Goal: Task Accomplishment & Management: Complete application form

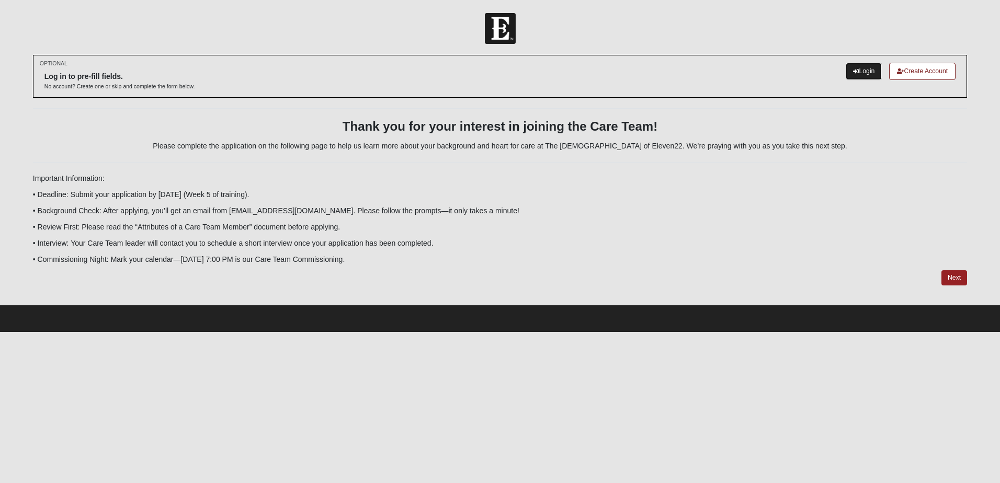
click at [862, 69] on link "Login" at bounding box center [864, 71] width 36 height 17
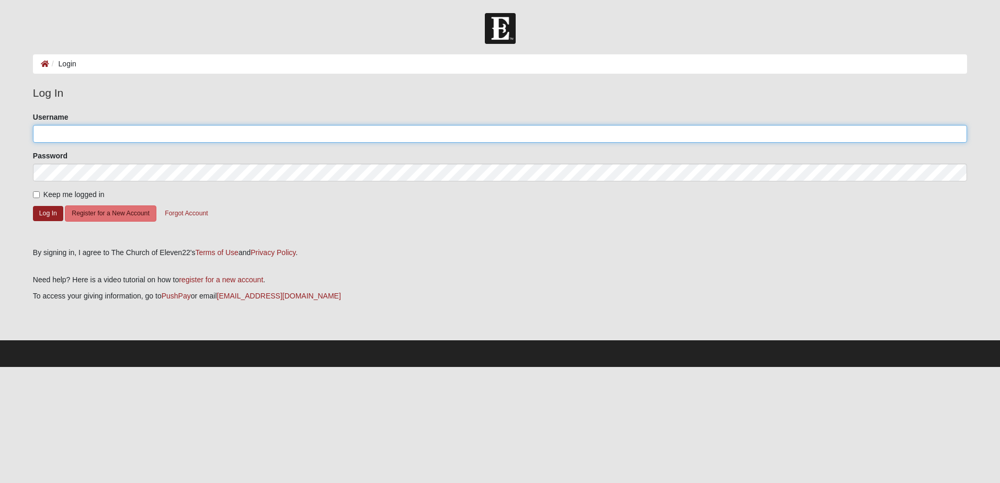
type input "Jeffwlee"
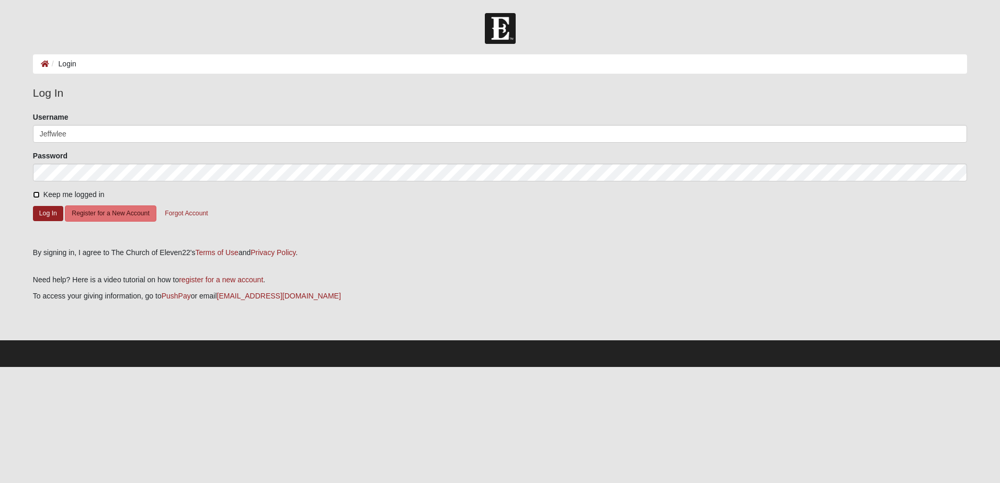
click at [35, 193] on input "Keep me logged in" at bounding box center [36, 194] width 7 height 7
checkbox input "true"
click at [44, 212] on button "Log In" at bounding box center [48, 213] width 30 height 15
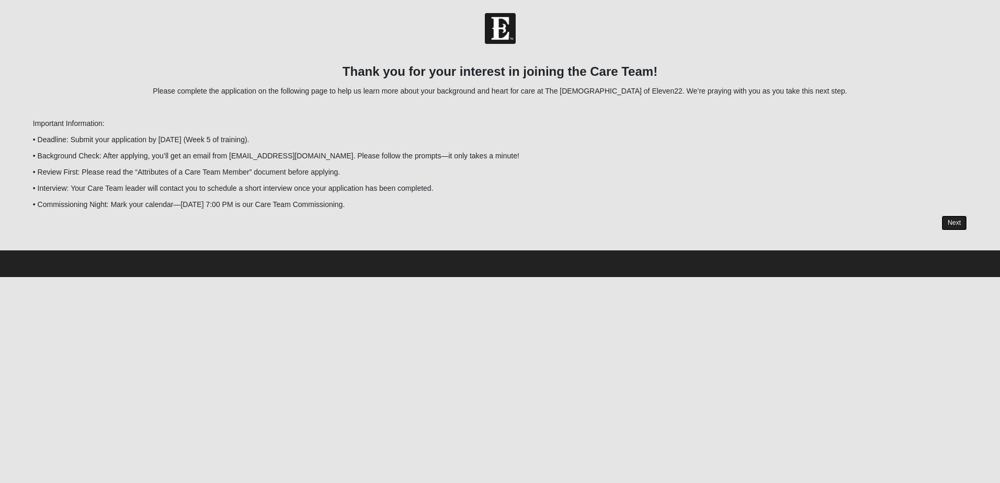
click at [954, 226] on link "Next" at bounding box center [954, 222] width 26 height 15
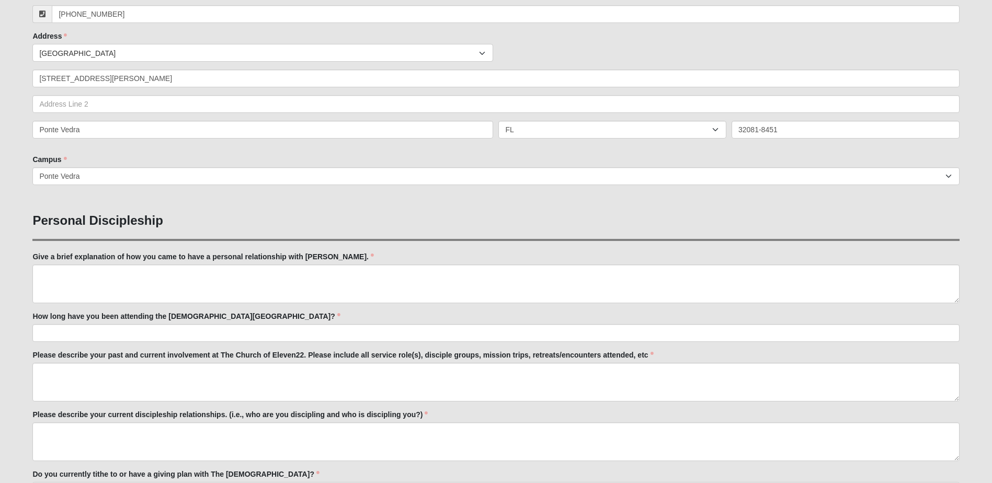
scroll to position [227, 0]
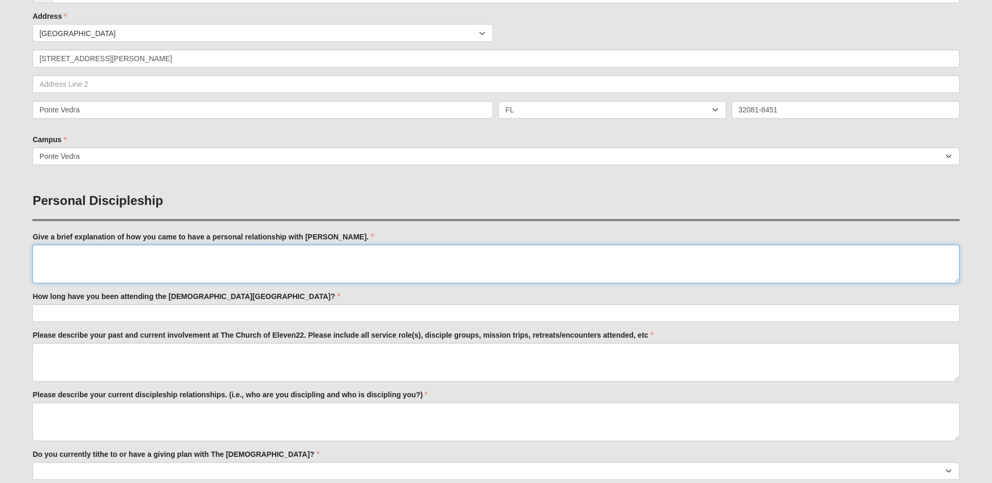
click at [47, 253] on textarea "Give a brief explanation of how you came to have a personal relationship with […" at bounding box center [495, 264] width 927 height 39
type textarea "a"
click at [419, 253] on textarea "Although I professed to be a [DEMOGRAPHIC_DATA] since I was a teenager, I did n…" at bounding box center [495, 264] width 927 height 39
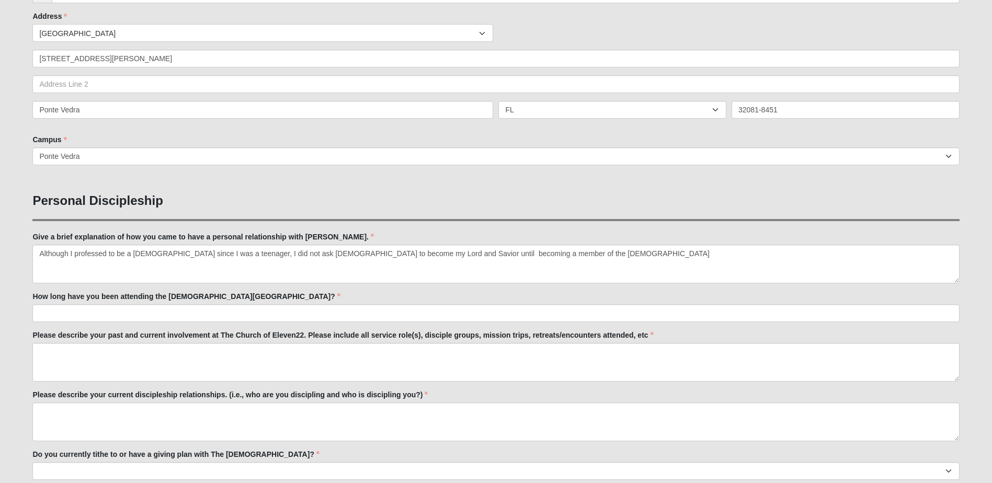
drag, startPoint x: 577, startPoint y: 286, endPoint x: 573, endPoint y: 281, distance: 6.3
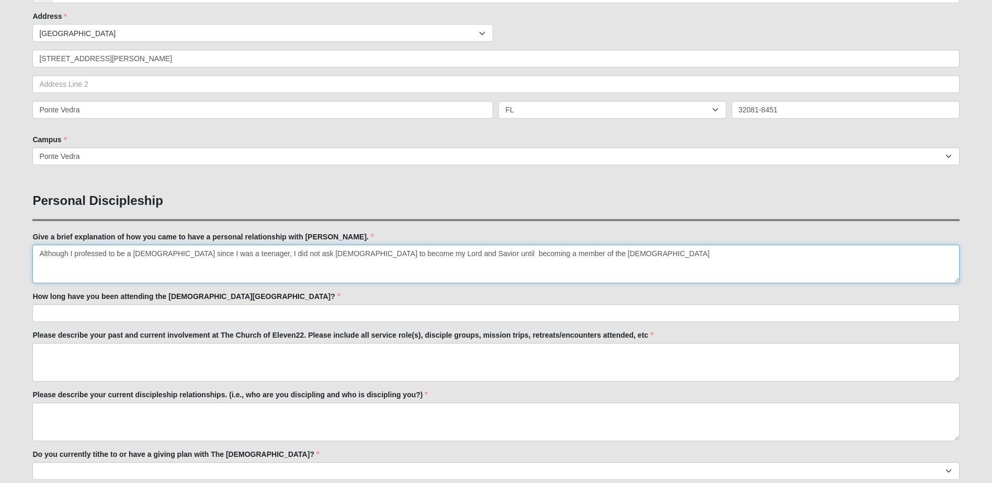
click at [563, 246] on textarea "Although I professed to be a [DEMOGRAPHIC_DATA] since I was a teenager, I did n…" at bounding box center [495, 264] width 927 height 39
drag, startPoint x: 242, startPoint y: 259, endPoint x: 225, endPoint y: 253, distance: 17.4
click at [226, 253] on textarea "Although I professed to be a [DEMOGRAPHIC_DATA] since I was a teenager, I did n…" at bounding box center [495, 264] width 927 height 39
click at [253, 262] on textarea "Although I professed to be a [DEMOGRAPHIC_DATA] since I was a teenager, I did n…" at bounding box center [495, 264] width 927 height 39
drag, startPoint x: 227, startPoint y: 267, endPoint x: 205, endPoint y: 266, distance: 22.0
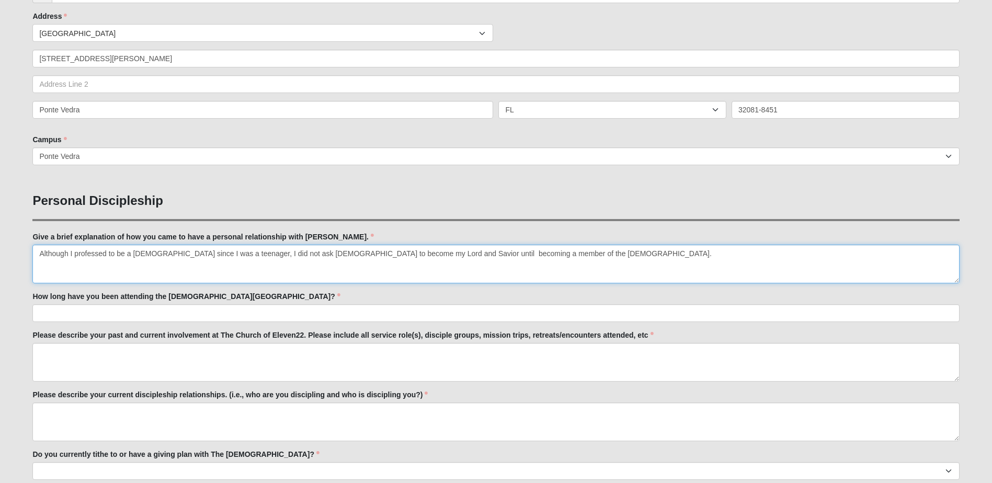
click at [223, 267] on textarea "Although I professed to be a [DEMOGRAPHIC_DATA] since I was a teenager, I did n…" at bounding box center [495, 264] width 927 height 39
click at [241, 270] on textarea "Although I professed to be a [DEMOGRAPHIC_DATA] since I was a teenager, I did n…" at bounding box center [495, 264] width 927 height 39
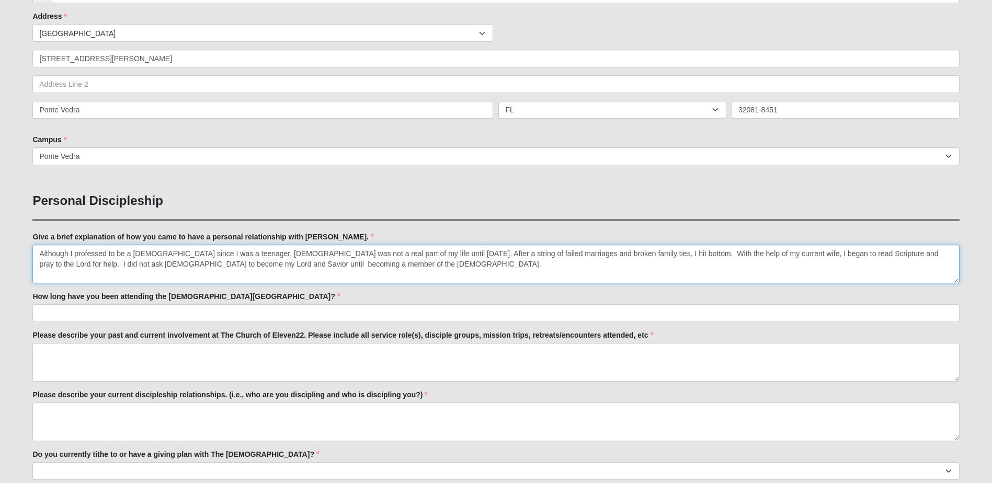
drag, startPoint x: 62, startPoint y: 264, endPoint x: 35, endPoint y: 270, distance: 27.8
click at [35, 270] on textarea "Although I professed to be a [DEMOGRAPHIC_DATA] since I was a teenager, [DEMOGR…" at bounding box center [495, 264] width 927 height 39
click at [339, 267] on textarea "Although I professed to be a [DEMOGRAPHIC_DATA] since I was a teenager, [DEMOGR…" at bounding box center [495, 264] width 927 height 39
type textarea "Although I professed to be a [DEMOGRAPHIC_DATA] since I was a teenager, [DEMOGR…"
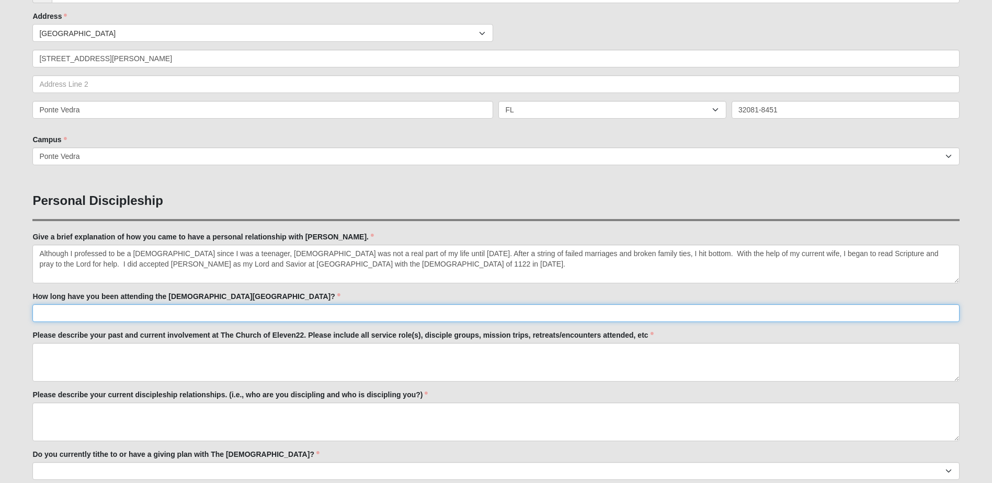
click at [59, 313] on input "How long have you been attending the [DEMOGRAPHIC_DATA][GEOGRAPHIC_DATA]?" at bounding box center [495, 313] width 927 height 18
type input "Since [DATE]"
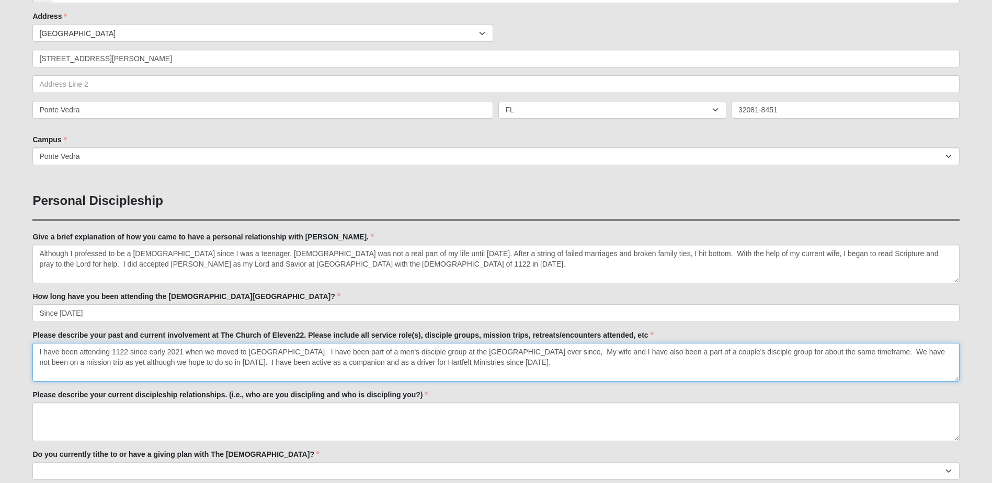
click at [186, 356] on textarea "I have been attending 1122 since early 2021 when we moved to [GEOGRAPHIC_DATA].…" at bounding box center [495, 362] width 927 height 39
click at [197, 374] on textarea "I have been attending 1122 since early 2021 when we moved to [GEOGRAPHIC_DATA].…" at bounding box center [495, 362] width 927 height 39
click at [304, 349] on textarea "I have been attending 1122 since early 2021 when we moved to [GEOGRAPHIC_DATA].…" at bounding box center [495, 362] width 927 height 39
type textarea "I have been attending 1122 since early 2021 when we moved to [GEOGRAPHIC_DATA].…"
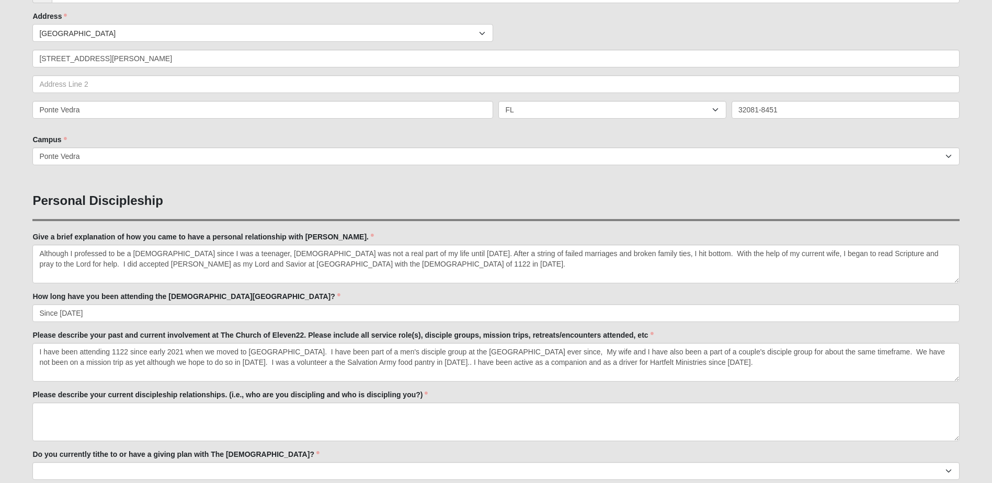
click at [895, 333] on div "Please describe your past and current involvement at The Church of Eleven22. Pl…" at bounding box center [495, 356] width 927 height 52
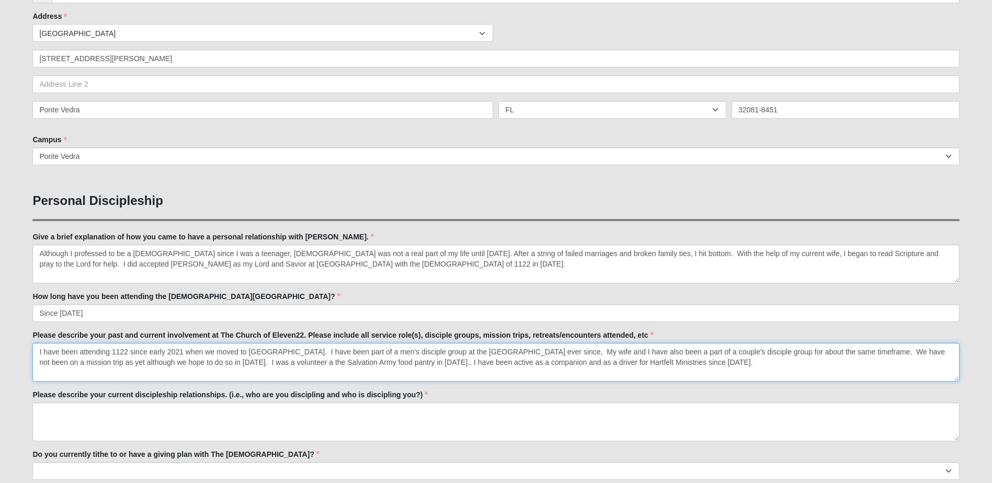
click at [668, 371] on textarea "I have been attending 1122 since early 2021 when we moved to [GEOGRAPHIC_DATA].…" at bounding box center [495, 362] width 927 height 39
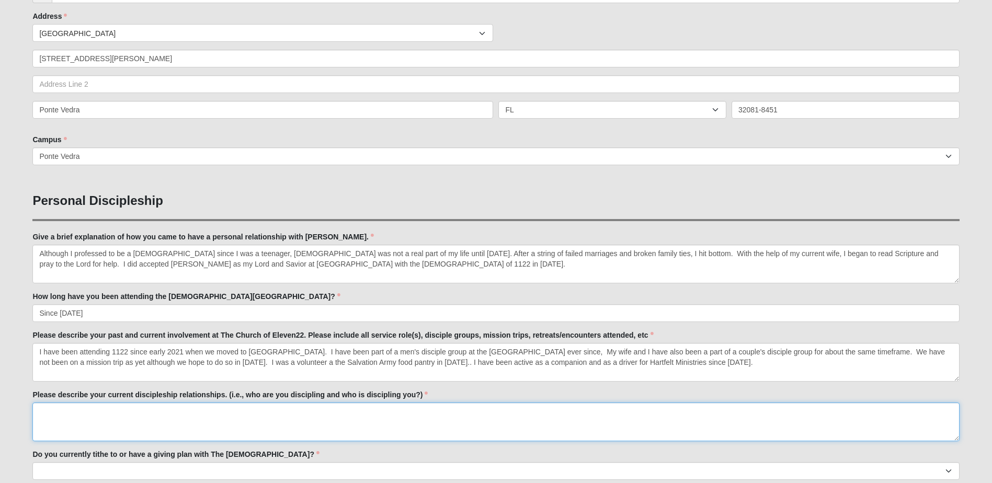
click at [190, 409] on textarea "Please describe your current discipleship relationships. (i.e., who are you dis…" at bounding box center [495, 422] width 927 height 39
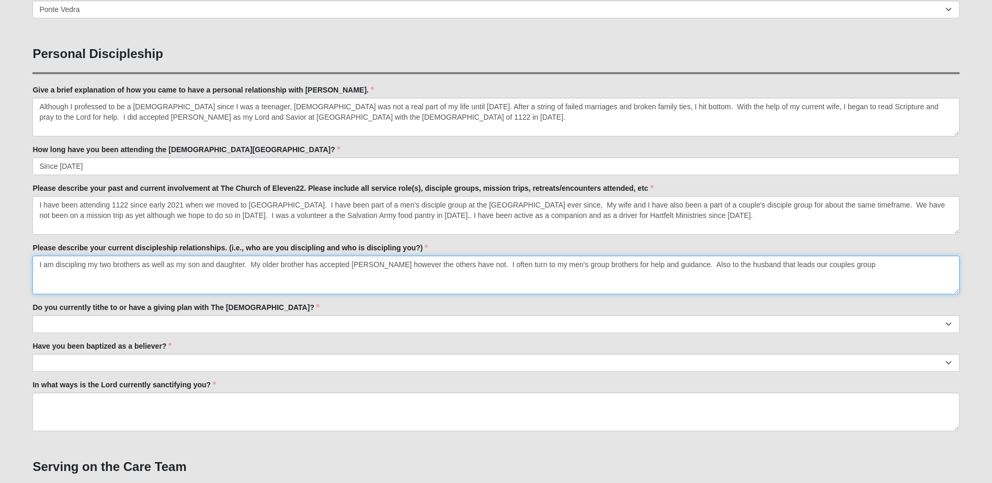
scroll to position [375, 0]
type textarea "I am discipling my two brothers as well as my son and daughter. My older brothe…"
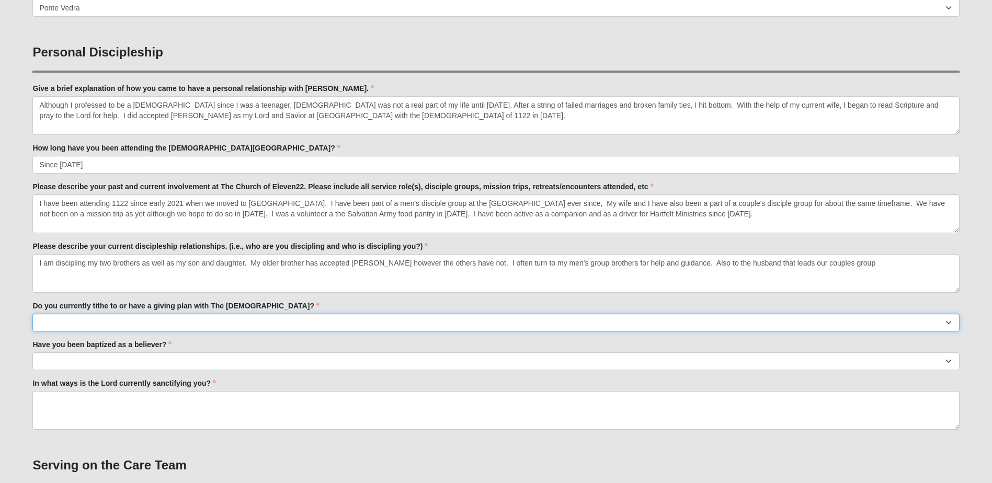
click at [89, 319] on select "No Yes" at bounding box center [495, 323] width 927 height 18
select select "True"
click at [32, 314] on select "No Yes" at bounding box center [495, 323] width 927 height 18
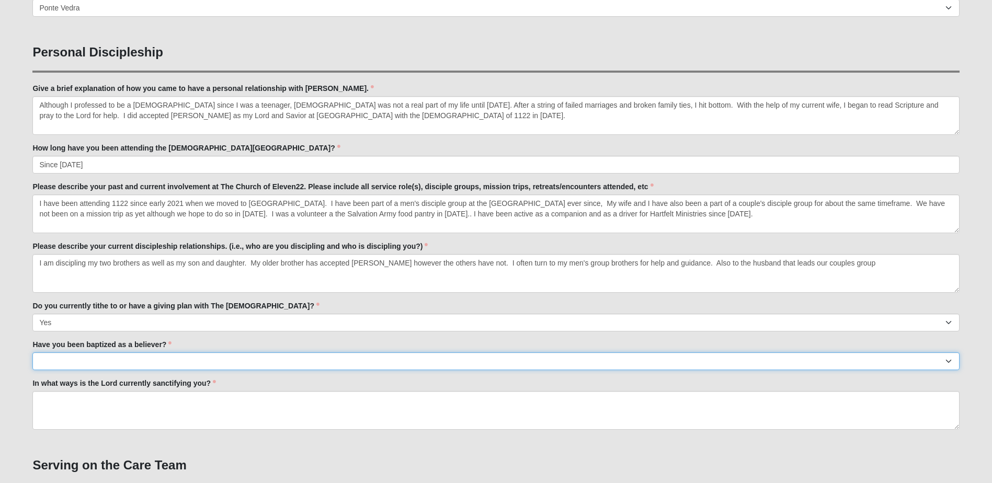
click at [85, 355] on select "No Yes" at bounding box center [495, 361] width 927 height 18
select select "True"
click at [32, 352] on select "No Yes" at bounding box center [495, 361] width 927 height 18
click at [173, 399] on textarea "In what ways is the Lord currently sanctifying you?" at bounding box center [495, 410] width 927 height 39
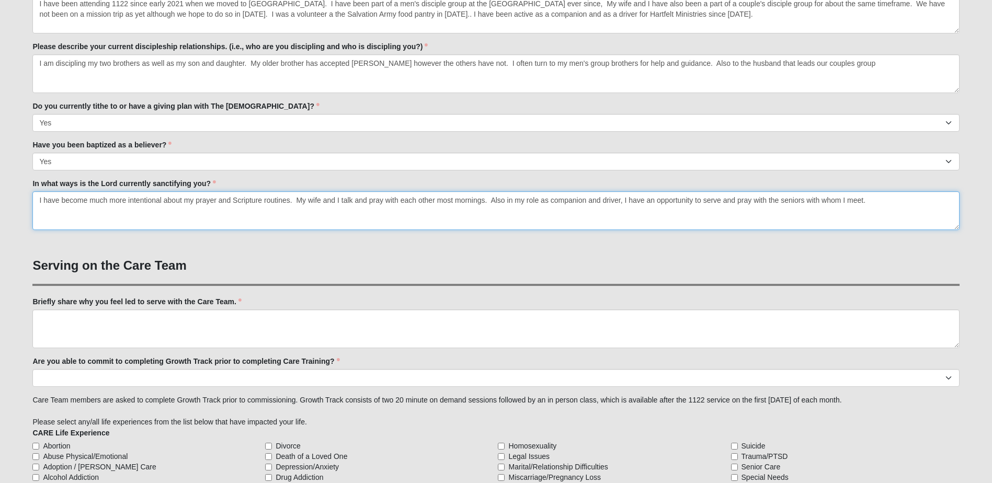
scroll to position [592, 0]
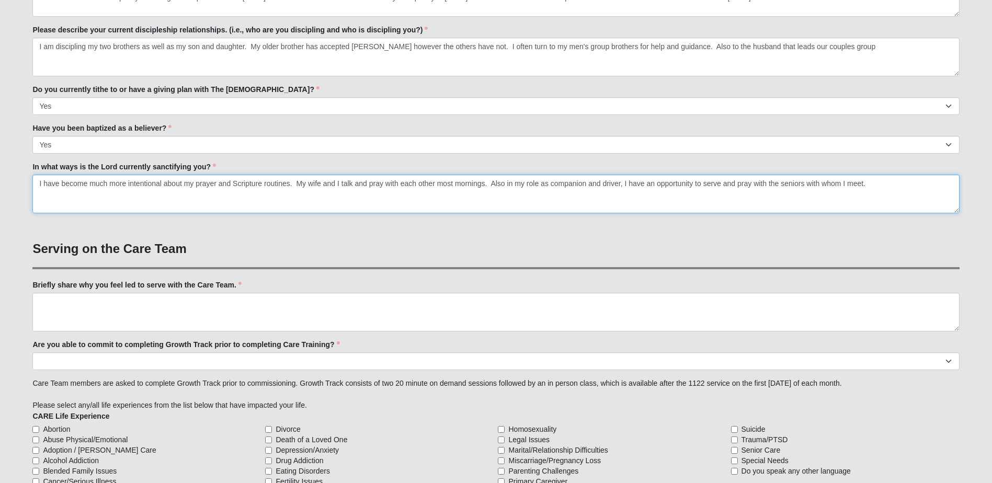
type textarea "I have become much more intentional about my prayer and Scripture routines. My …"
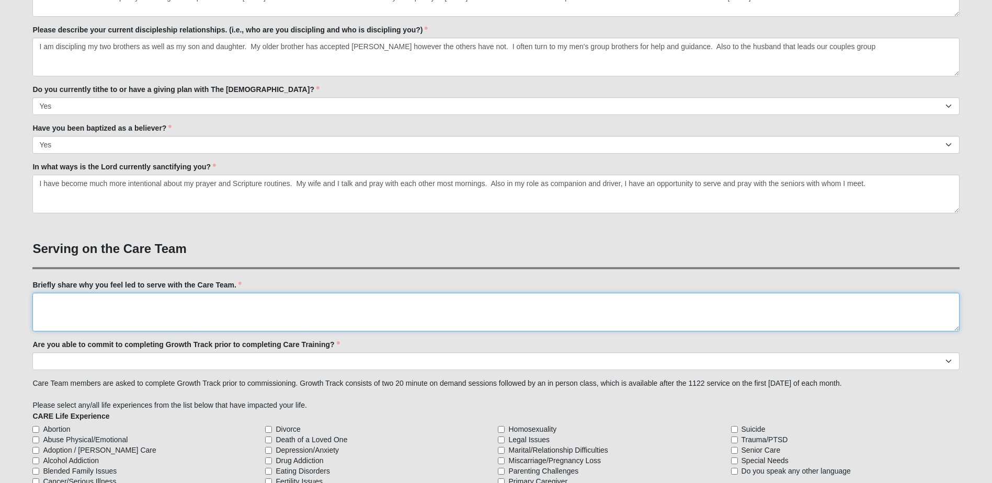
click at [131, 296] on textarea "Briefly share why you feel led to serve with the Care Team." at bounding box center [495, 312] width 927 height 39
type textarea "Initially I felt that the Care team training would help me be a better minister…"
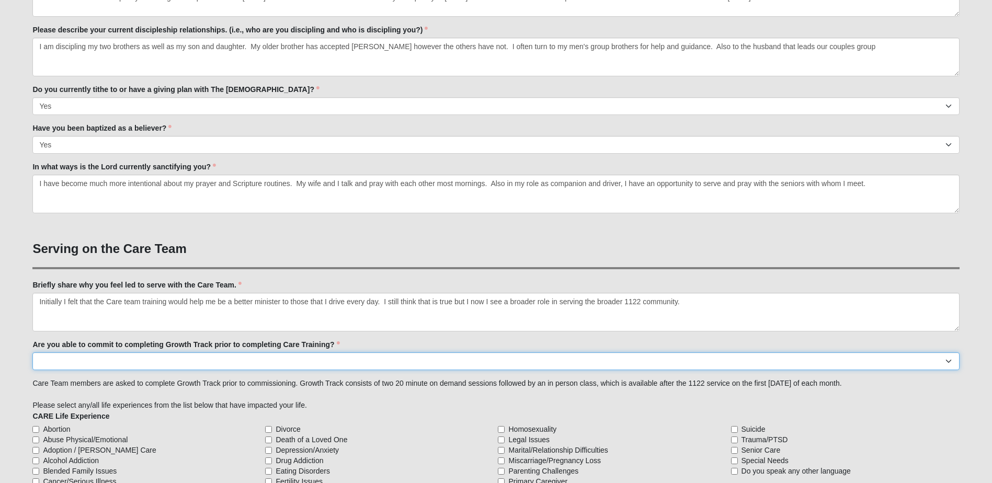
click at [70, 358] on select "Yes No Already Completed" at bounding box center [495, 361] width 927 height 18
select select "Already Completed"
click at [32, 352] on select "Yes No Already Completed" at bounding box center [495, 361] width 927 height 18
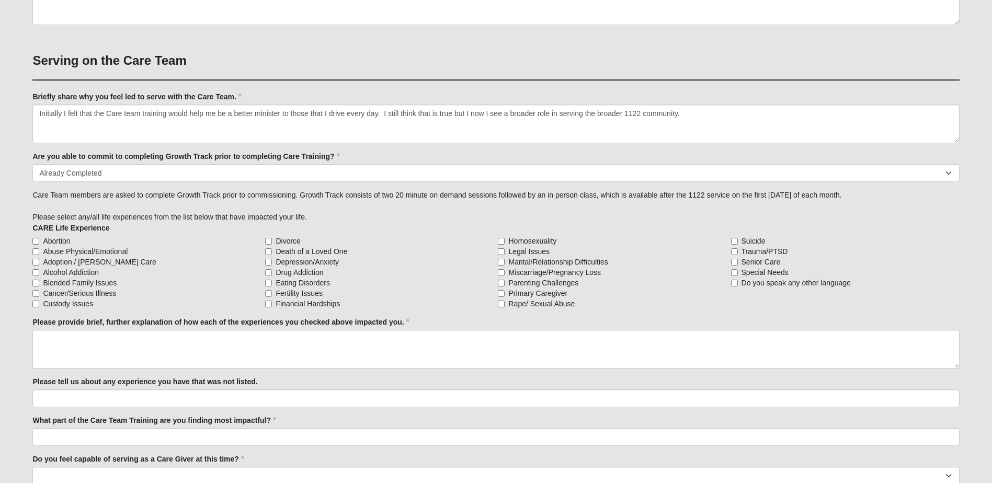
scroll to position [791, 0]
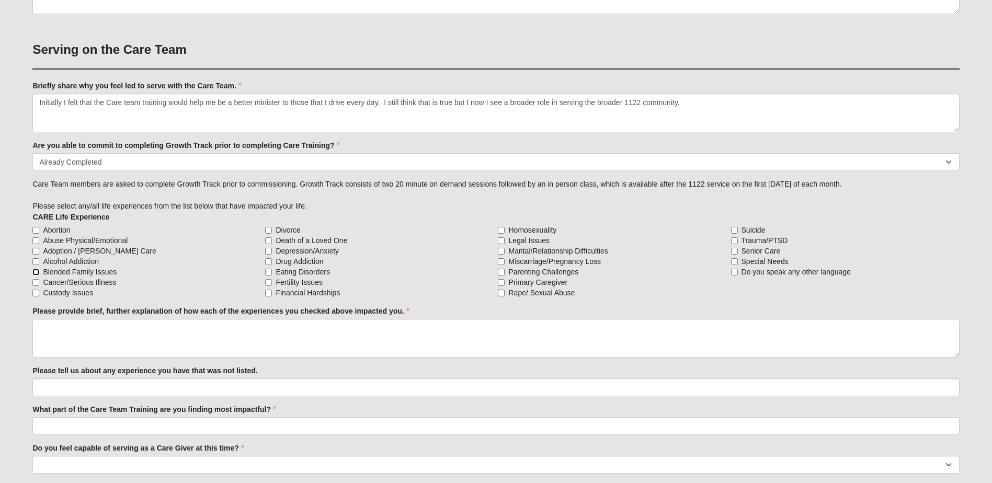
click at [34, 271] on input "Blended Family Issues" at bounding box center [35, 272] width 7 height 7
checkbox input "true"
click at [37, 260] on input "Alcohol Addiction" at bounding box center [35, 261] width 7 height 7
checkbox input "true"
click at [271, 230] on input "Divorce" at bounding box center [268, 230] width 7 height 7
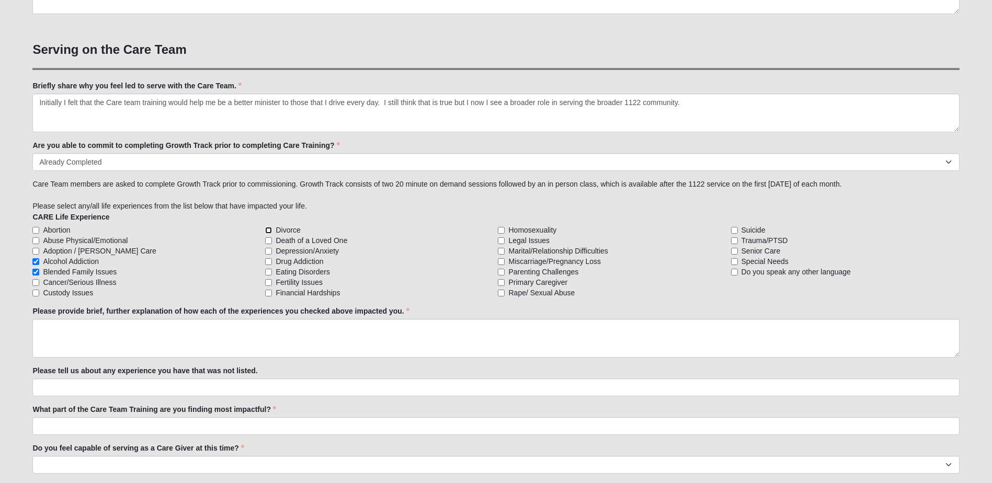
checkbox input "true"
click at [501, 252] on input "Marital/Relationship Difficulties" at bounding box center [501, 251] width 7 height 7
checkbox input "true"
click at [503, 269] on input "Parenting Challenges" at bounding box center [501, 272] width 7 height 7
checkbox input "true"
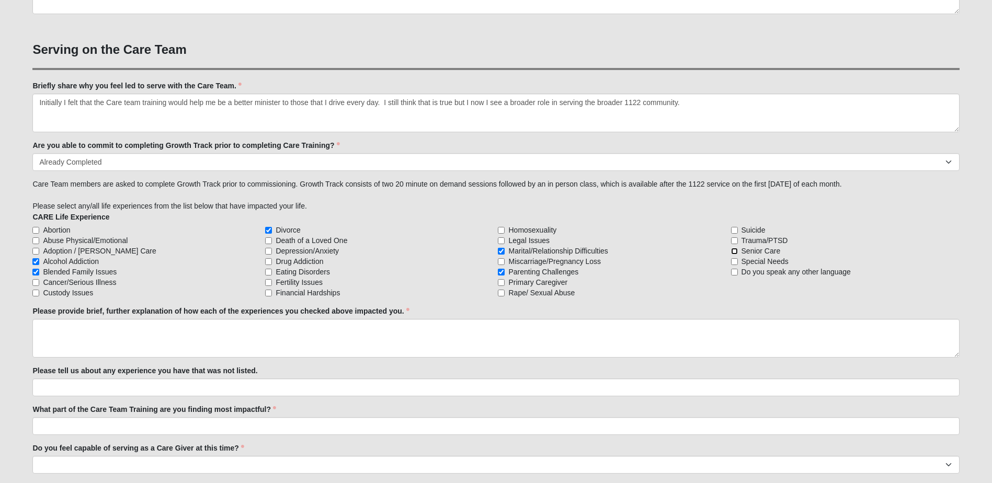
click at [731, 253] on input "Senior Care" at bounding box center [734, 251] width 7 height 7
checkbox input "true"
click at [35, 263] on input "Alcohol Addiction" at bounding box center [35, 261] width 7 height 7
checkbox input "false"
click at [58, 332] on textarea "Please provide brief, further explanation of how each of the experiences you ch…" at bounding box center [495, 338] width 927 height 39
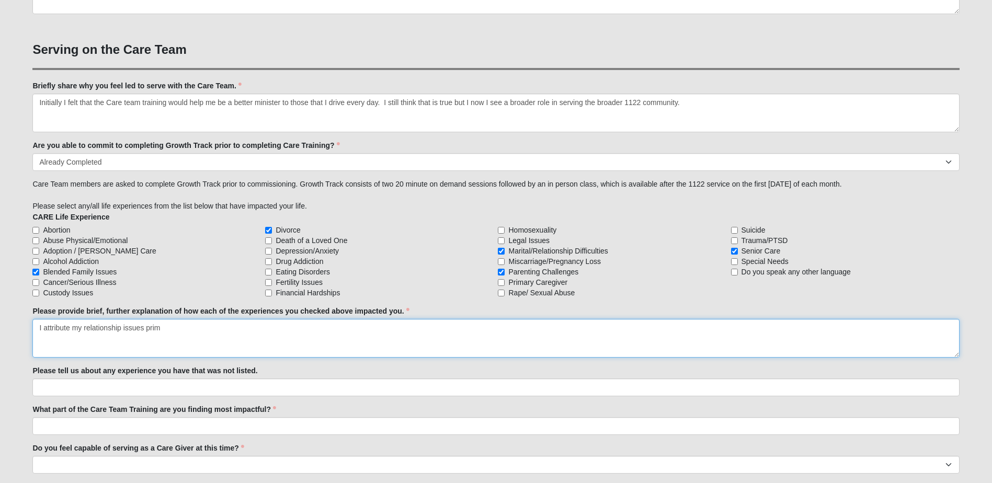
drag, startPoint x: 213, startPoint y: 336, endPoint x: 216, endPoint y: 328, distance: 8.4
click at [216, 328] on textarea "I attribute my relationship issues prim" at bounding box center [495, 338] width 927 height 39
click at [193, 328] on textarea "I attribute my relationship issues prim" at bounding box center [495, 338] width 927 height 39
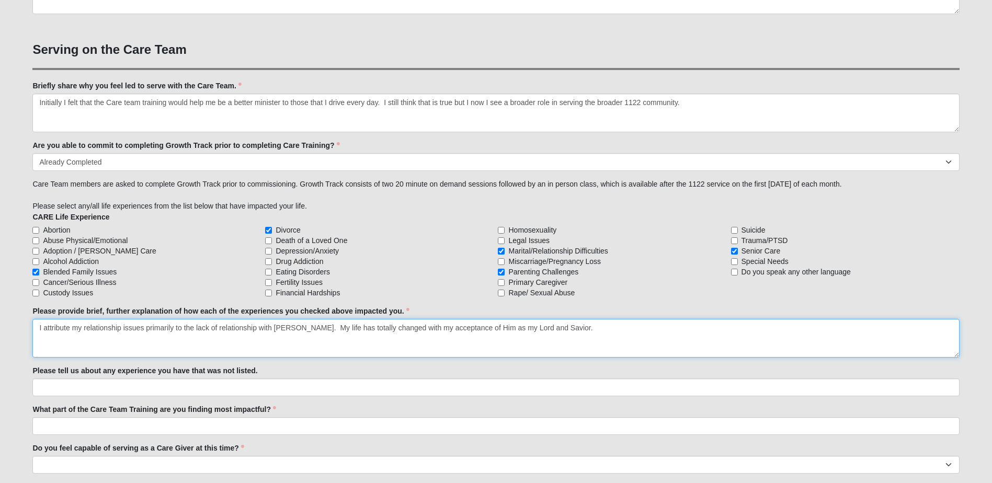
click at [317, 329] on textarea "I attribute my relationship issues primarily to the lack of relationship with […" at bounding box center [495, 338] width 927 height 39
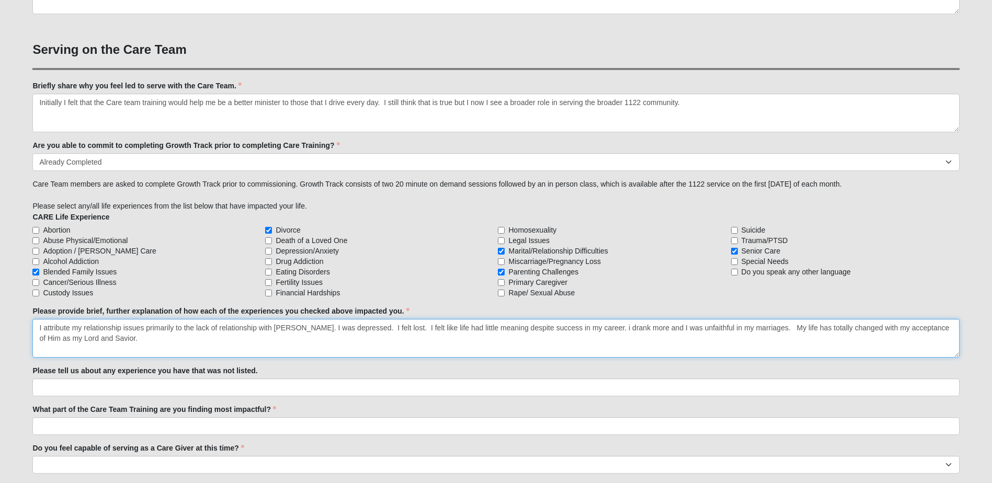
type textarea "I attribute my relationship issues primarily to the lack of relationship with […"
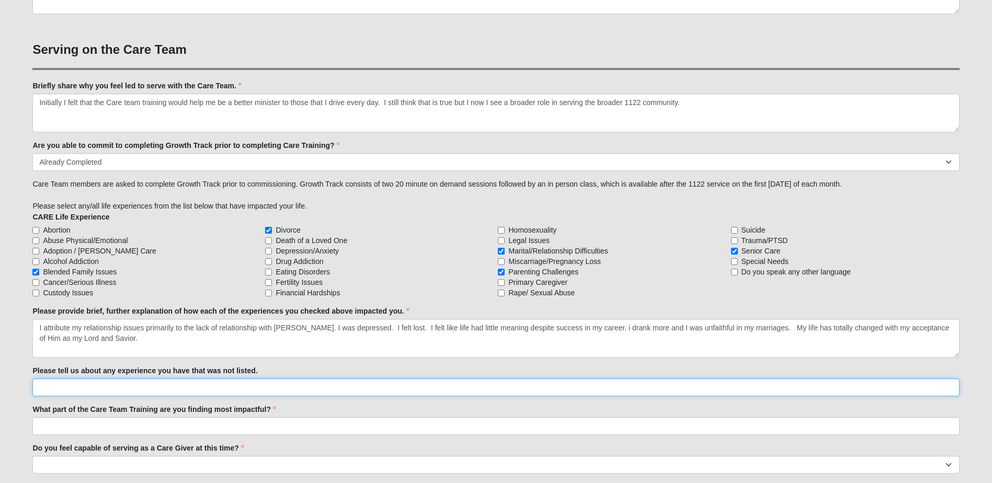
click at [207, 382] on input "Please tell us about any experience you have that was not listed." at bounding box center [495, 388] width 927 height 18
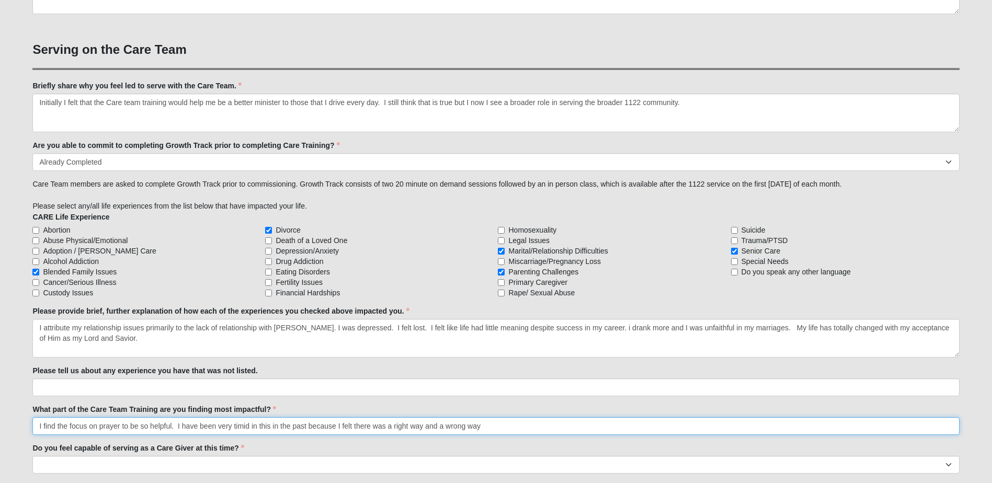
type input "I find the focus on prayer to be so helpful. I have been very timid in this in …"
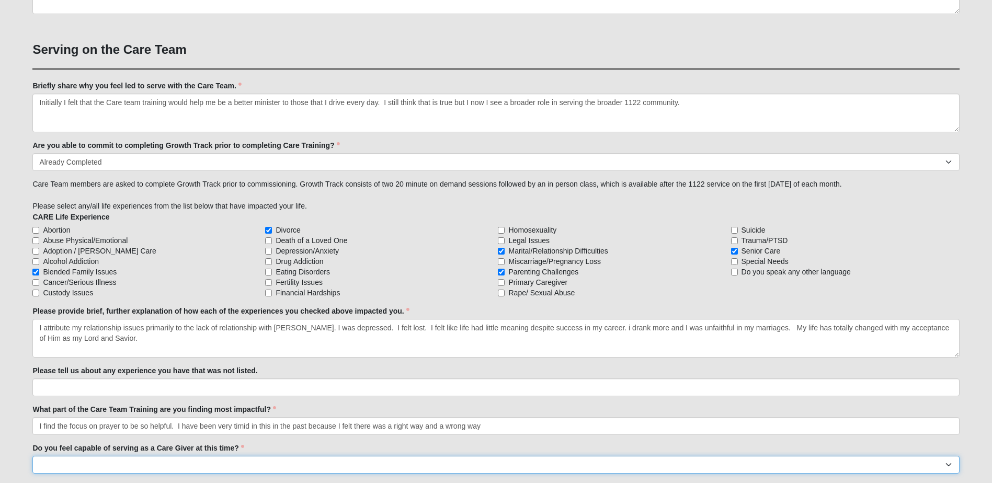
click at [118, 463] on select "No Yes" at bounding box center [495, 465] width 927 height 18
select select "True"
click at [32, 456] on select "No Yes" at bounding box center [495, 465] width 927 height 18
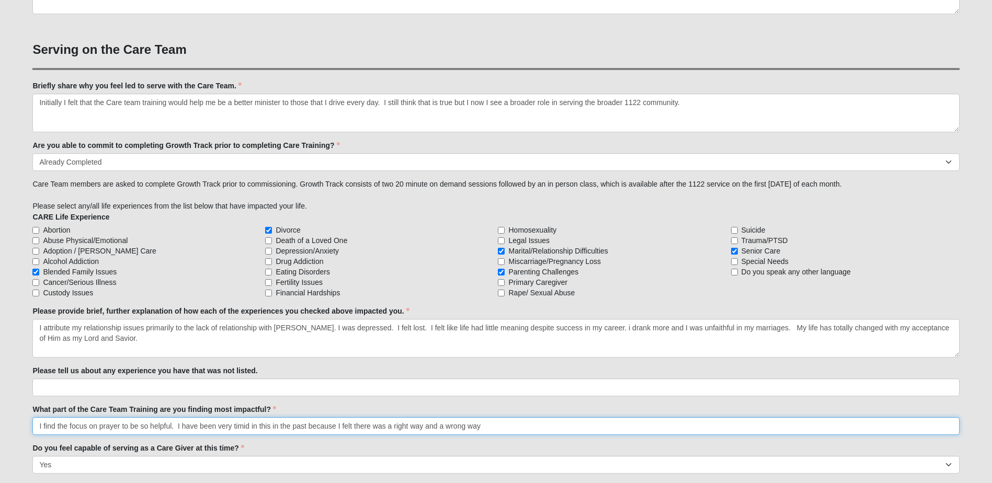
click at [546, 425] on input "I find the focus on prayer to be so helpful. I have been very timid in this in …" at bounding box center [495, 426] width 927 height 18
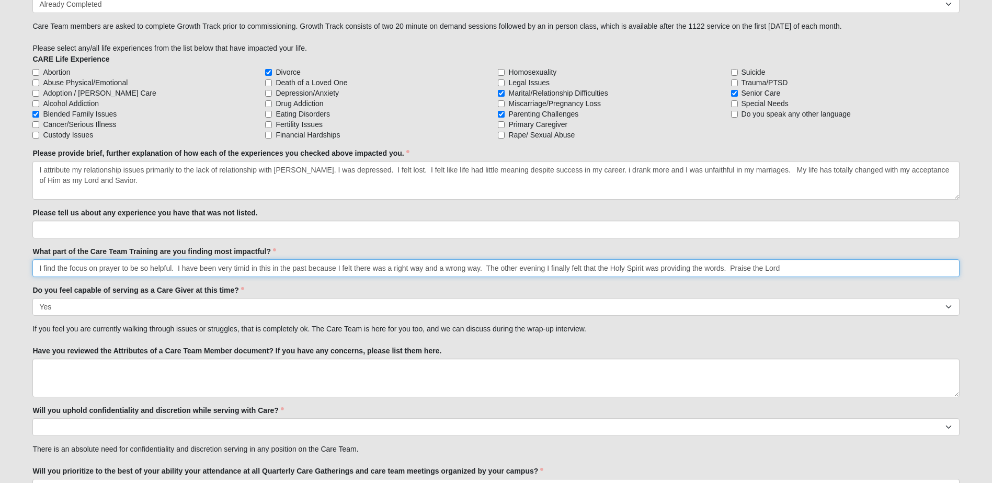
scroll to position [997, 0]
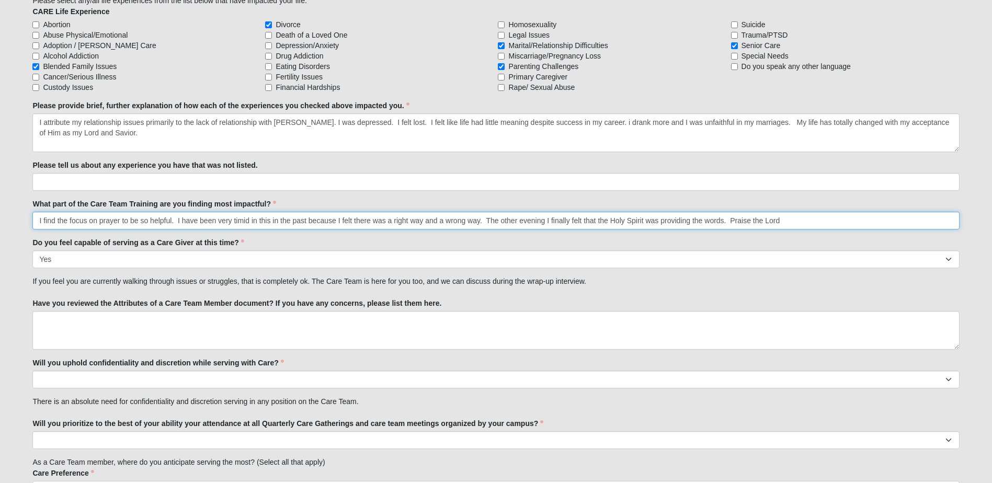
type input "I find the focus on prayer to be so helpful. I have been very timid in this in …"
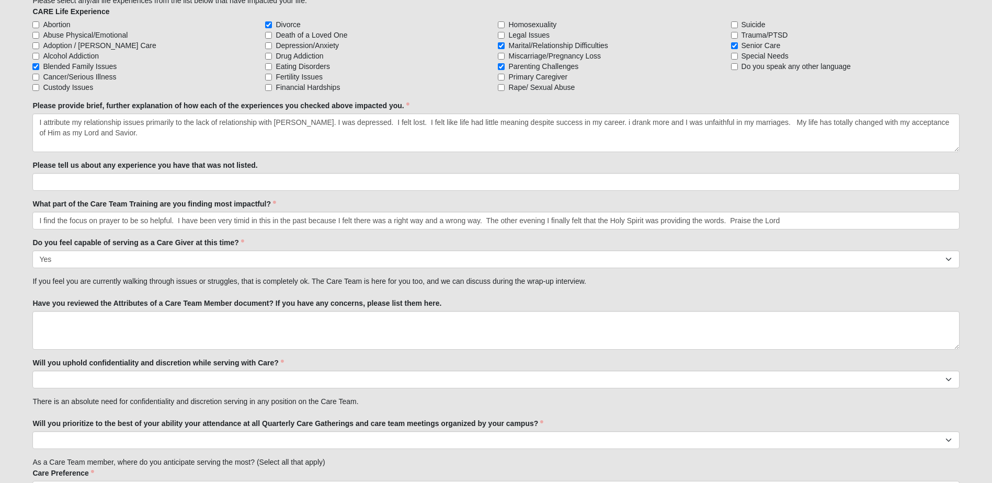
click at [108, 306] on label "Have you reviewed the Attributes of a Care Team Member document? If you have an…" at bounding box center [236, 303] width 409 height 10
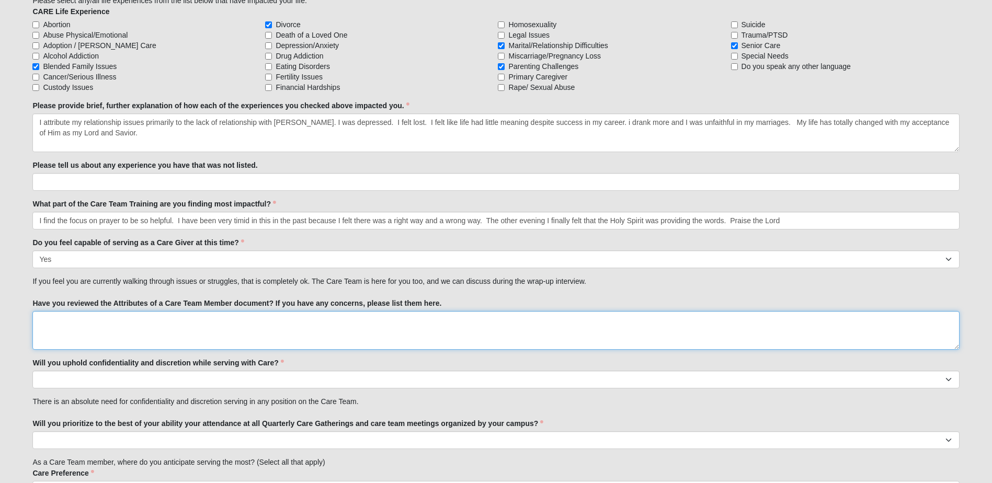
click at [108, 311] on textarea "Have you reviewed the Attributes of a Care Team Member document? If you have an…" at bounding box center [495, 330] width 927 height 39
type textarea "Yes"
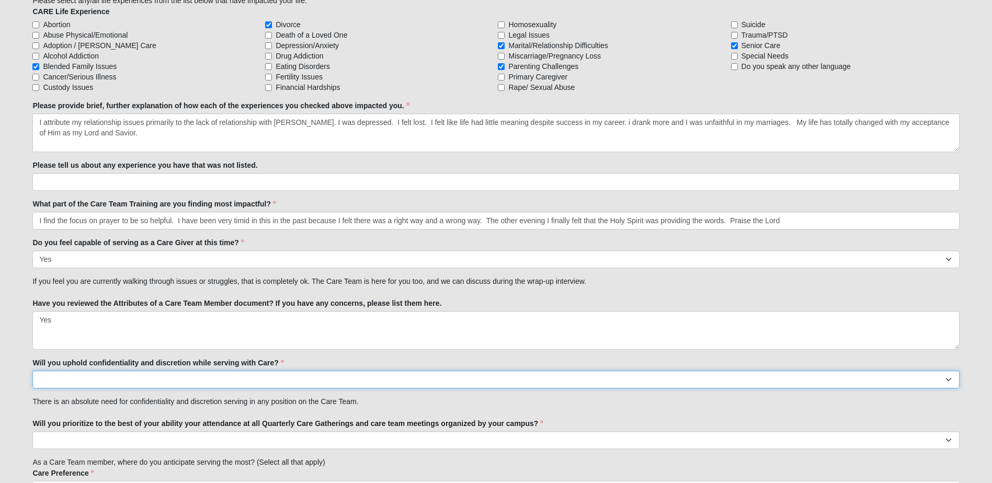
click at [110, 386] on select "No Yes" at bounding box center [495, 380] width 927 height 18
select select "True"
click at [32, 371] on select "No Yes" at bounding box center [495, 380] width 927 height 18
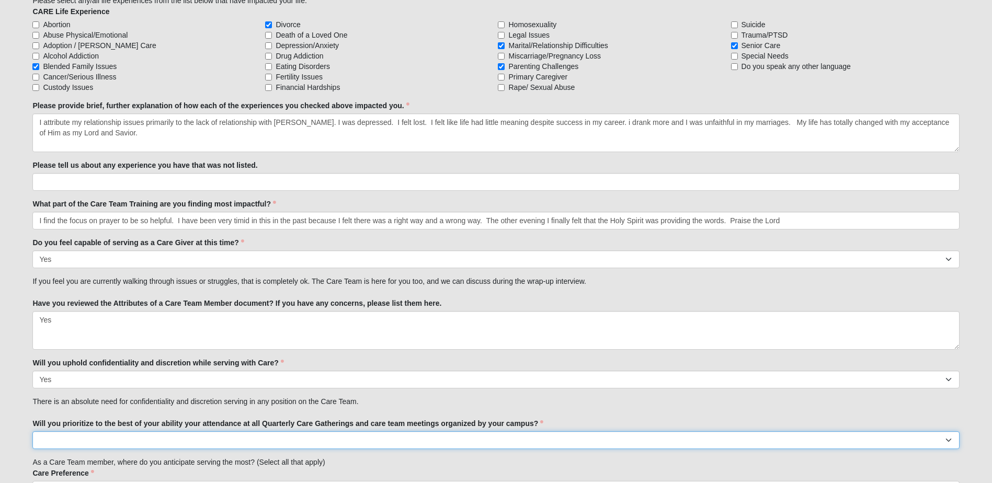
click at [127, 443] on select "No Yes" at bounding box center [495, 440] width 927 height 18
select select "True"
click at [32, 431] on select "No Yes" at bounding box center [495, 440] width 927 height 18
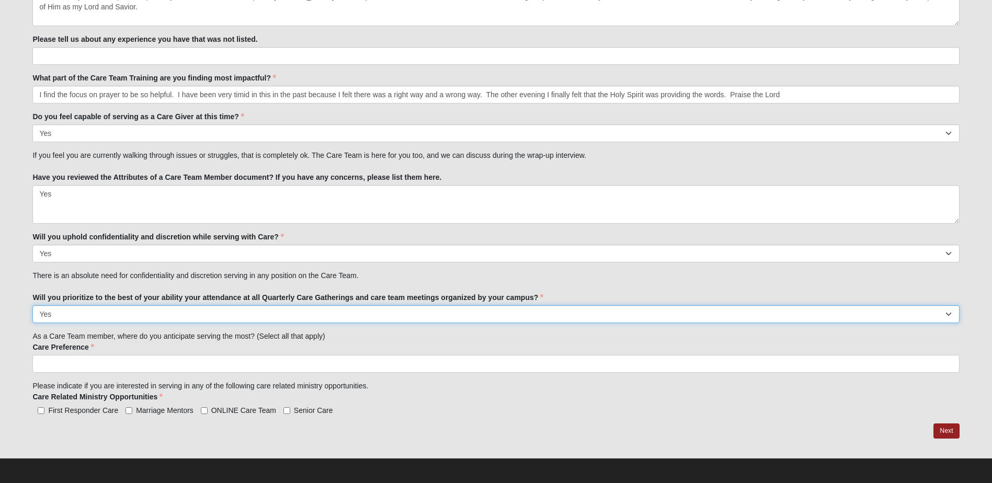
scroll to position [1125, 0]
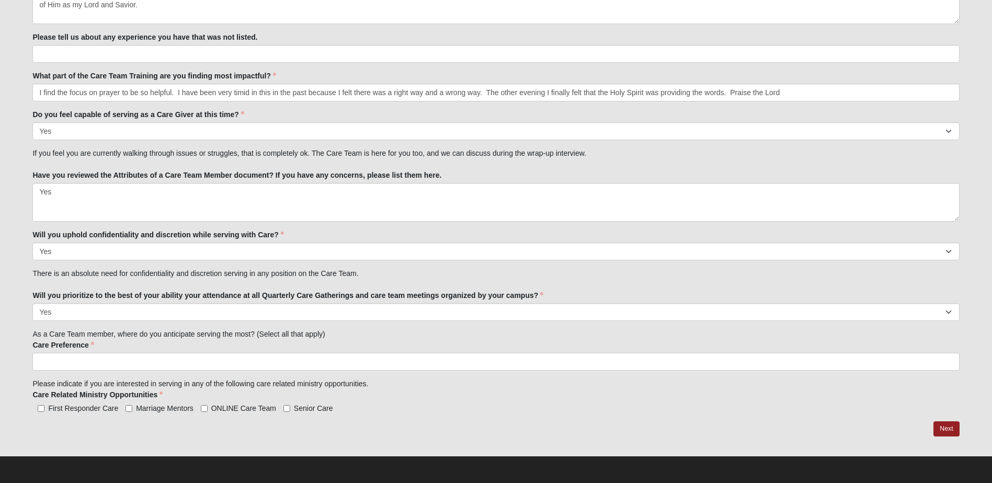
click at [95, 356] on input "search" at bounding box center [77, 361] width 89 height 17
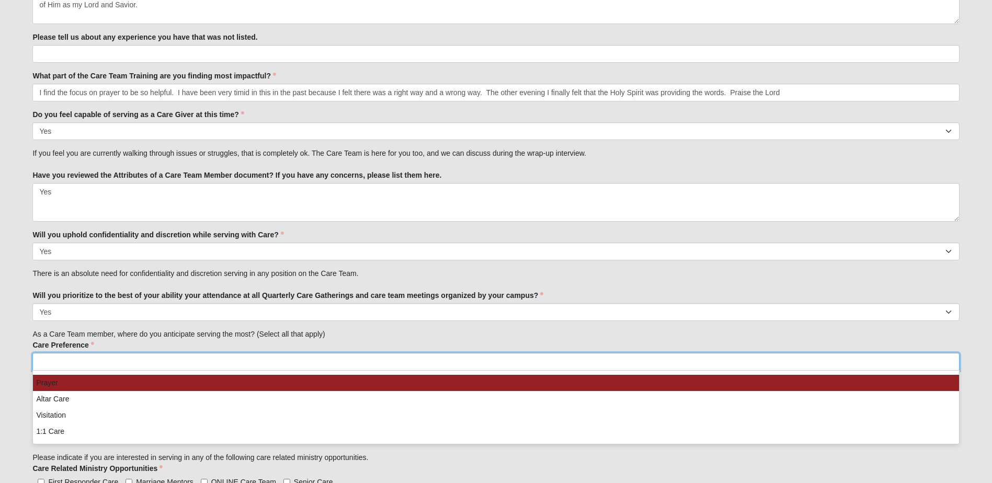
click at [64, 387] on li "Prayer" at bounding box center [496, 383] width 926 height 16
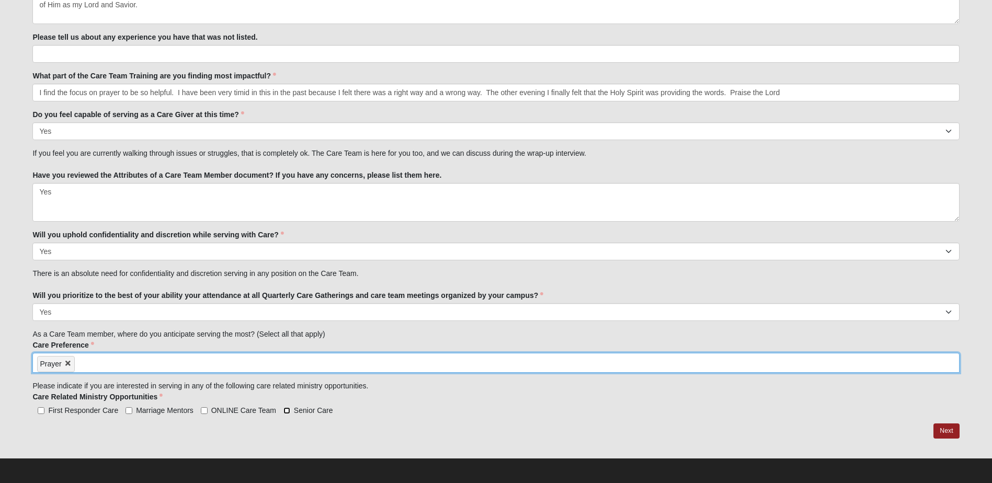
click at [286, 412] on input "Senior Care" at bounding box center [286, 410] width 7 height 7
checkbox input "true"
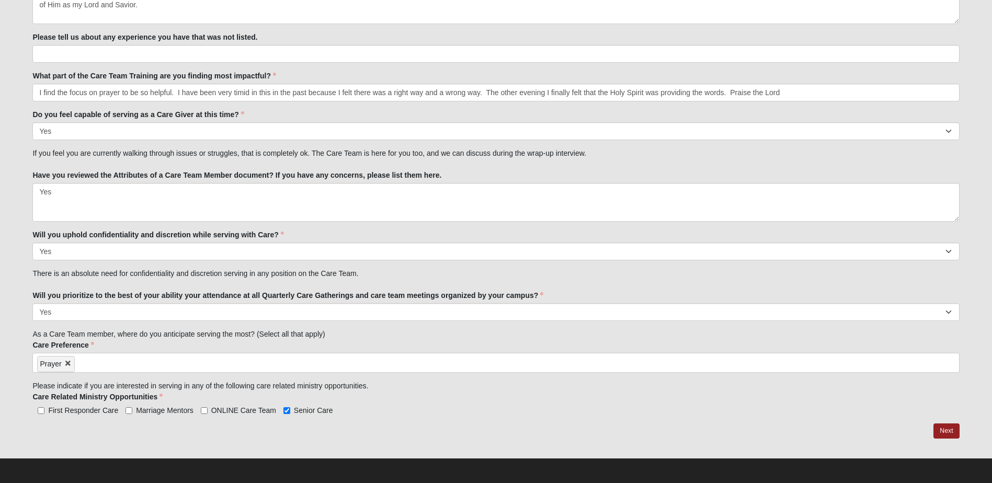
click at [325, 351] on div "Care Preference Prayer Altar Care Visitation 1:1 Care Prayer Prayer Altar Care …" at bounding box center [495, 356] width 927 height 33
click at [130, 355] on input "search" at bounding box center [119, 361] width 89 height 17
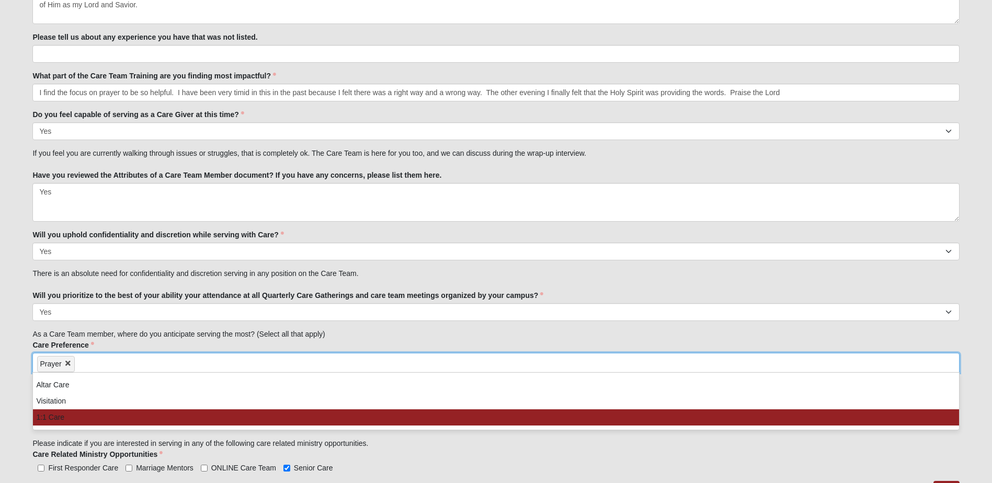
click at [58, 413] on li "1:1 Care" at bounding box center [496, 417] width 926 height 16
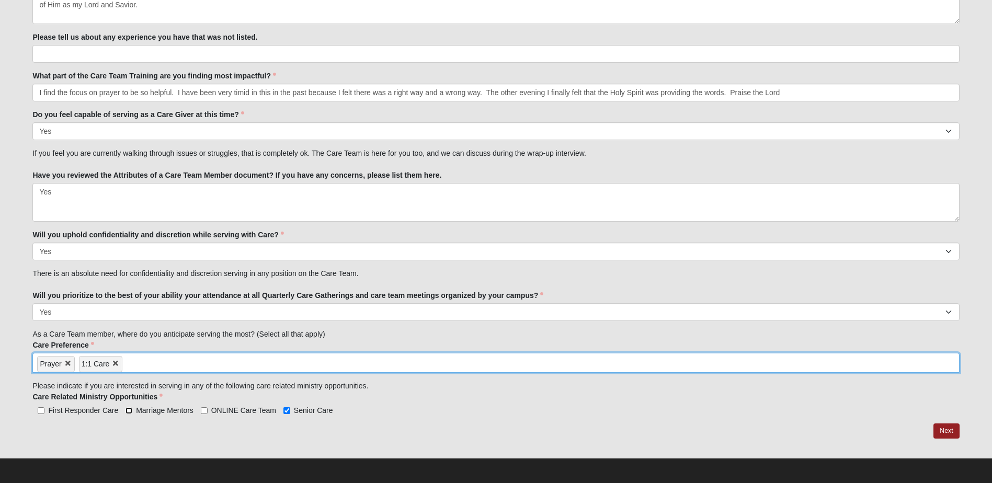
click at [127, 414] on input "Marriage Mentors" at bounding box center [128, 410] width 7 height 7
checkbox input "true"
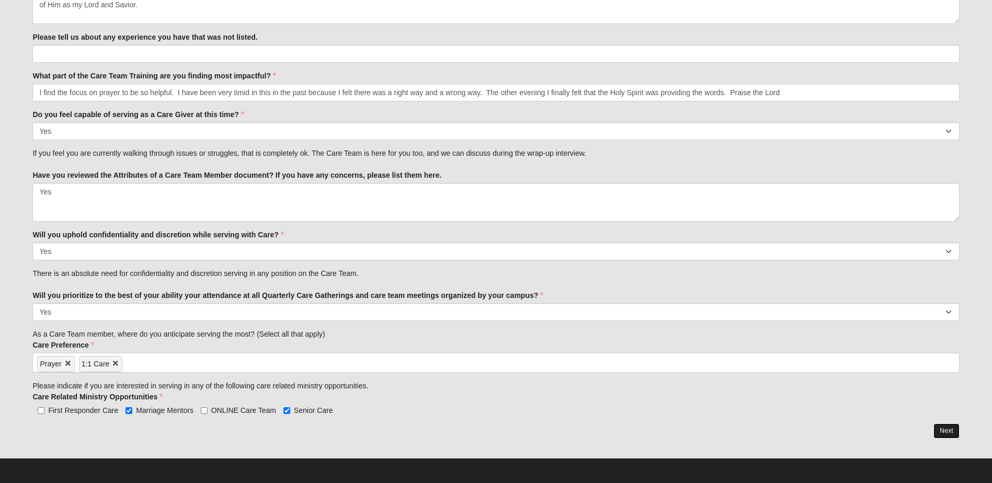
click at [954, 428] on link "Next" at bounding box center [946, 431] width 26 height 15
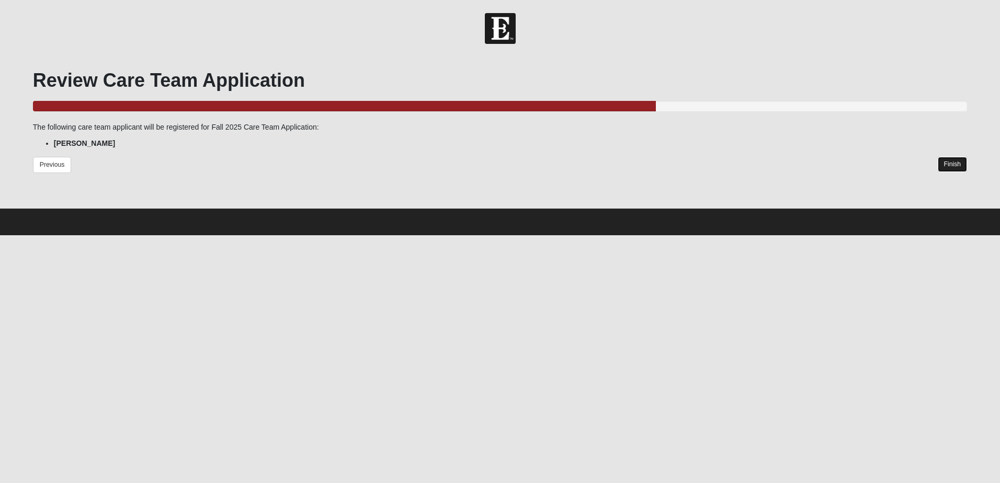
click at [952, 162] on link "Finish" at bounding box center [953, 164] width 30 height 15
